Goal: Task Accomplishment & Management: Use online tool/utility

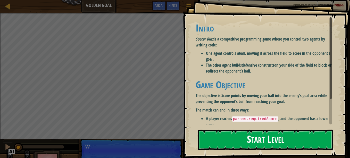
click at [233, 69] on div "Goals Intro Soccer Blitz is a competitive programming game where you control tw…" at bounding box center [266, 79] width 167 height 158
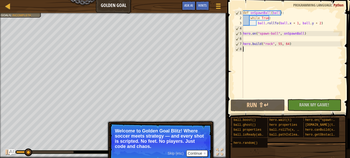
type textarea "[DOMAIN_NAME]("rock", 55, 64)"
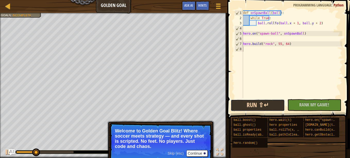
click at [274, 106] on button "Run ⇧↵" at bounding box center [258, 105] width 54 height 12
click at [262, 103] on button "Run ⇧↵" at bounding box center [258, 105] width 54 height 12
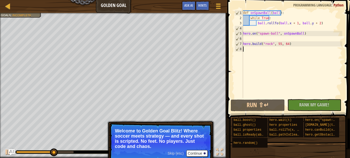
drag, startPoint x: 270, startPoint y: 107, endPoint x: 234, endPoint y: 98, distance: 37.4
click at [234, 98] on span at bounding box center [289, 52] width 127 height 134
click at [254, 107] on button "Run ⇧↵" at bounding box center [258, 105] width 54 height 12
click at [256, 21] on div "def onSpawnBall ( ball ) : while True : ball . rollTo ( ball . x + 1 , ball . y…" at bounding box center [292, 59] width 100 height 98
type textarea "ball.rollTo(ball.x + 1, ball.y + 2)"
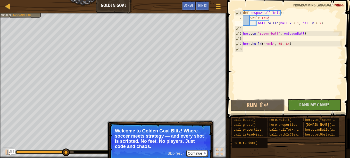
click at [196, 154] on button "Continue" at bounding box center [197, 153] width 21 height 7
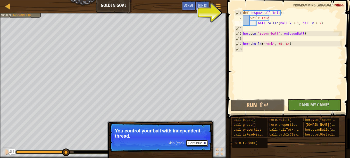
click at [195, 141] on button "Continue" at bounding box center [197, 143] width 21 height 7
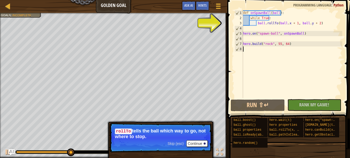
click at [271, 55] on div "def onSpawnBall ( ball ) : while True : ball . rollTo ( ball . x + 1 , ball . y…" at bounding box center [292, 59] width 100 height 98
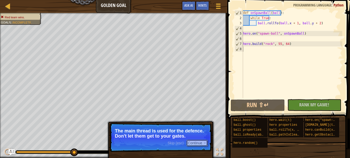
click at [200, 143] on button "Continue" at bounding box center [197, 143] width 21 height 7
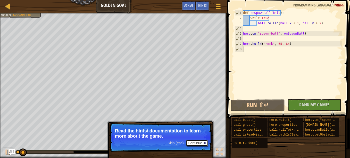
click at [200, 143] on button "Continue" at bounding box center [197, 143] width 21 height 7
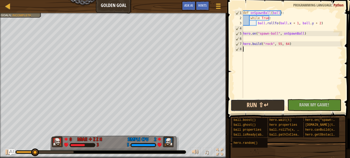
click at [256, 108] on button "Run ⇧↵" at bounding box center [258, 105] width 54 height 12
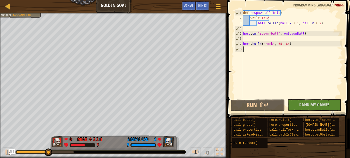
scroll to position [2, 0]
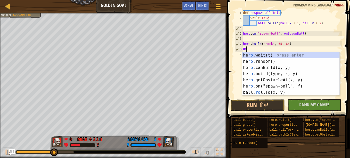
type textarea "Roll"
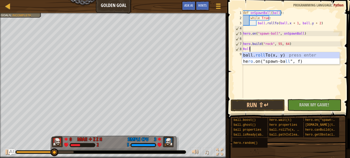
scroll to position [2, 0]
drag, startPoint x: 277, startPoint y: 54, endPoint x: 262, endPoint y: 52, distance: 15.1
click at [262, 52] on div "ball. roll To(x, y) press enter he ro .on("spawn-ba ll ", f) press enter" at bounding box center [291, 64] width 98 height 25
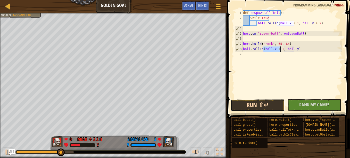
click at [269, 107] on button "Run ⇧↵" at bounding box center [258, 105] width 54 height 12
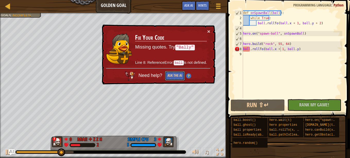
click at [175, 76] on button "Ask the AI" at bounding box center [175, 76] width 20 height 10
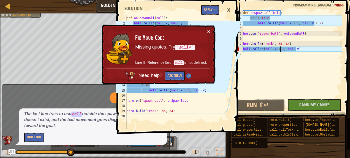
click at [208, 30] on button "×" at bounding box center [208, 31] width 3 height 5
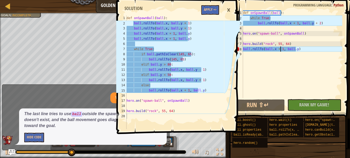
click at [229, 8] on div "×" at bounding box center [228, 10] width 9 height 12
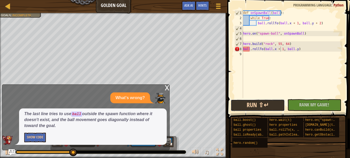
click at [268, 105] on button "Run ⇧↵" at bounding box center [258, 105] width 54 height 12
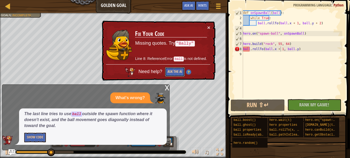
click at [174, 71] on button "Ask the AI" at bounding box center [175, 72] width 20 height 10
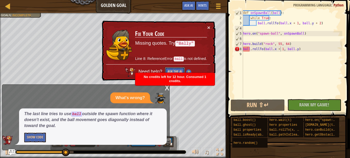
click at [174, 71] on button "Ask the AI" at bounding box center [175, 72] width 20 height 10
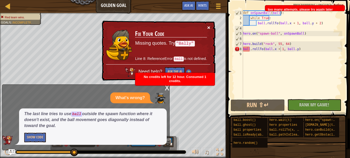
click at [208, 28] on button "×" at bounding box center [208, 27] width 3 height 5
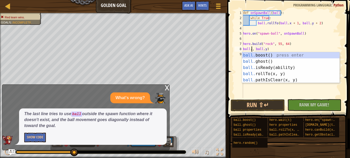
scroll to position [2, 1]
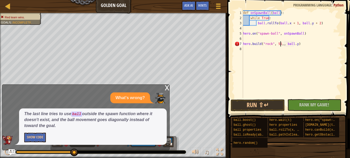
type textarea "[DOMAIN_NAME]("rock", 5, ball.y)"
